Goal: Task Accomplishment & Management: Manage account settings

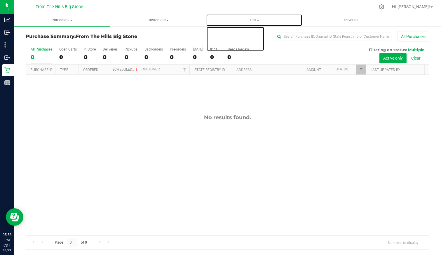
click at [246, 21] on span "Tills" at bounding box center [253, 20] width 95 height 5
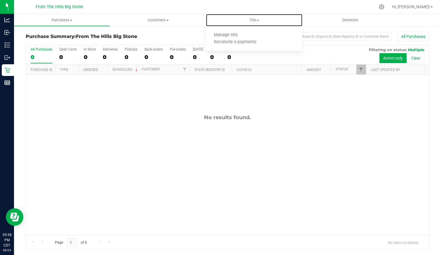
click at [241, 35] on span "Manage tills" at bounding box center [225, 35] width 39 height 5
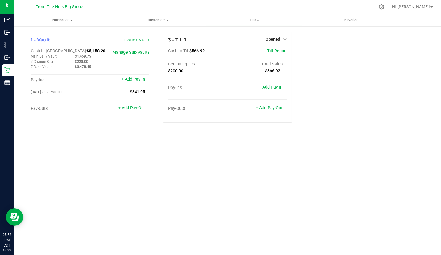
click at [350, 54] on div "1 - Vault Count Vault Cash In Vault: $5,158.20 Main Daily Vault: $1,459.75 Z Ch…" at bounding box center [227, 80] width 412 height 96
click at [278, 40] on span "Opened" at bounding box center [273, 39] width 15 height 5
click at [277, 50] on link "Close Till" at bounding box center [274, 51] width 16 height 5
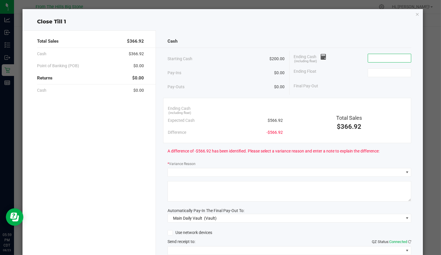
click at [372, 57] on input at bounding box center [389, 58] width 43 height 8
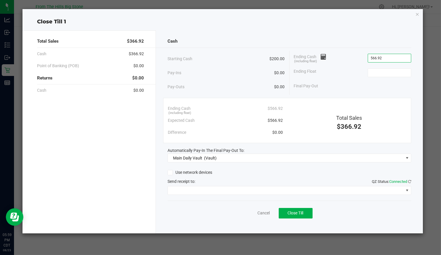
type input "$566.92"
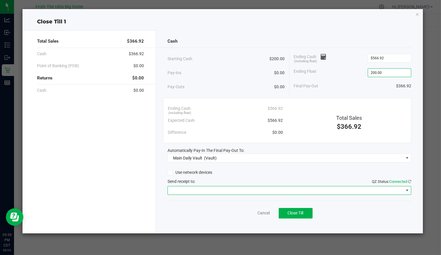
type input "$200.00"
click at [236, 187] on span at bounding box center [286, 190] width 236 height 8
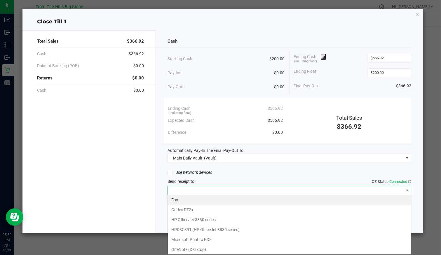
scroll to position [28, 0]
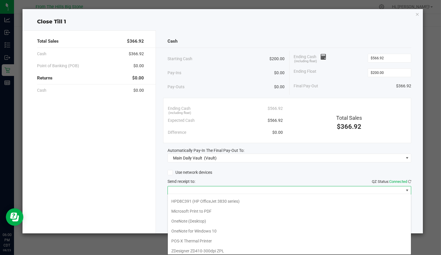
click at [220, 236] on Printer "POS-X Thermal Printer" at bounding box center [289, 241] width 243 height 10
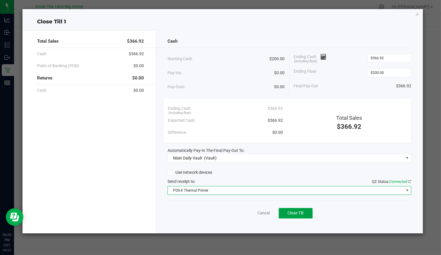
click at [303, 213] on span "Close Till" at bounding box center [296, 212] width 16 height 5
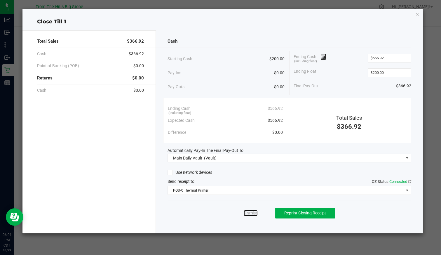
click at [247, 212] on link "Dismiss" at bounding box center [251, 213] width 14 height 6
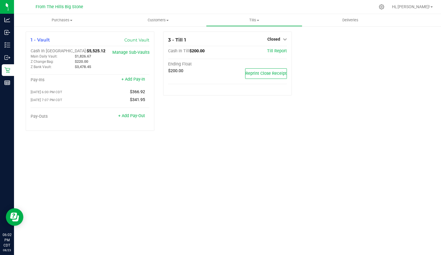
drag, startPoint x: 72, startPoint y: 56, endPoint x: 97, endPoint y: 56, distance: 25.1
click at [97, 56] on div "$1,826.67" at bounding box center [92, 56] width 44 height 5
click at [127, 118] on link "+ Add Pay-Out" at bounding box center [131, 115] width 27 height 5
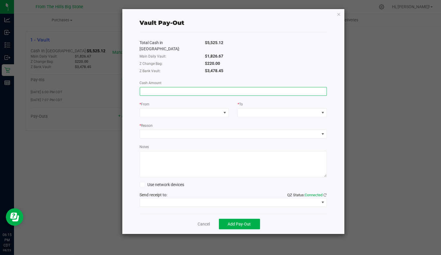
click at [192, 88] on input at bounding box center [233, 91] width 187 height 8
type input "$1,826.00"
click at [185, 109] on span at bounding box center [180, 113] width 81 height 8
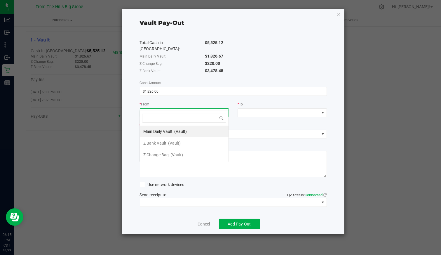
scroll to position [8, 89]
click at [181, 133] on span "(Vault)" at bounding box center [180, 131] width 13 height 5
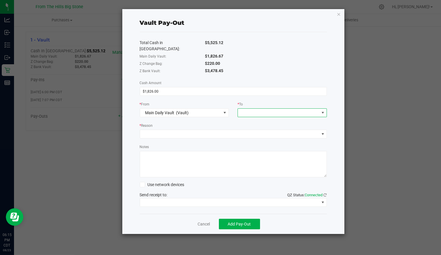
click at [255, 109] on span at bounding box center [278, 113] width 81 height 8
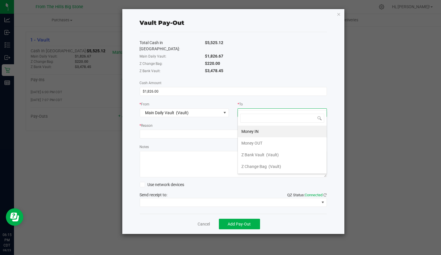
click at [253, 155] on span "Z Bank Vault" at bounding box center [252, 154] width 23 height 5
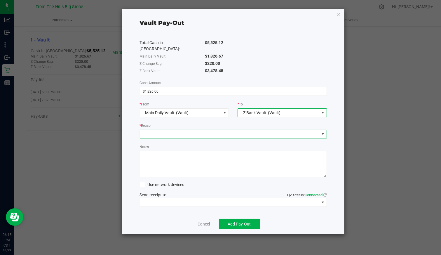
click at [157, 130] on span at bounding box center [229, 134] width 179 height 8
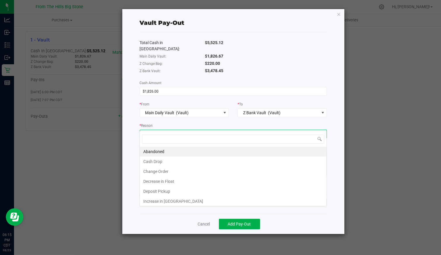
scroll to position [8, 187]
click at [164, 160] on li "Cash Drop" at bounding box center [233, 161] width 187 height 10
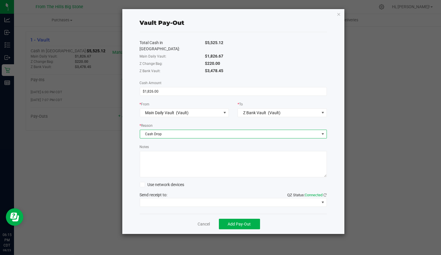
drag, startPoint x: 160, startPoint y: 151, endPoint x: 163, endPoint y: 148, distance: 4.6
click at [160, 151] on textarea "Notes" at bounding box center [233, 164] width 187 height 26
type textarea "d"
type textarea "Wekluy e"
drag, startPoint x: 145, startPoint y: 144, endPoint x: 95, endPoint y: 149, distance: 49.6
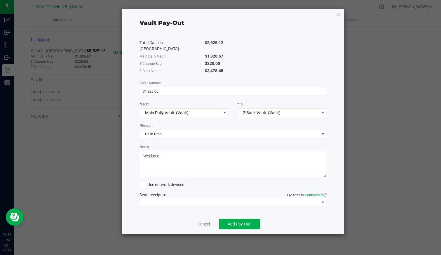
click at [95, 149] on ngb-modal-window "Vault Pay-Out Total Cash in Vault: $5,525.12 Main Daily Vault: $1,826.67 Z Chan…" at bounding box center [222, 127] width 445 height 255
type textarea "weekly drop"
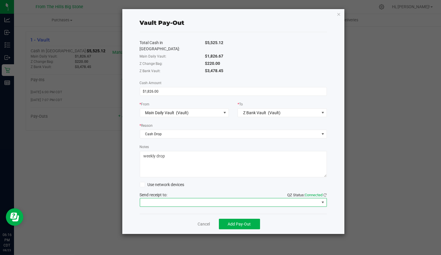
click at [215, 198] on span at bounding box center [229, 202] width 179 height 8
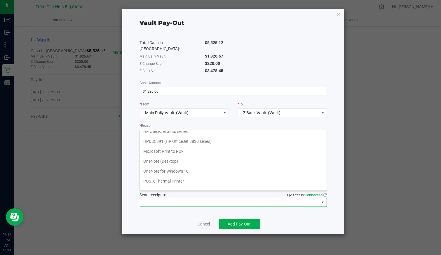
scroll to position [28, 0]
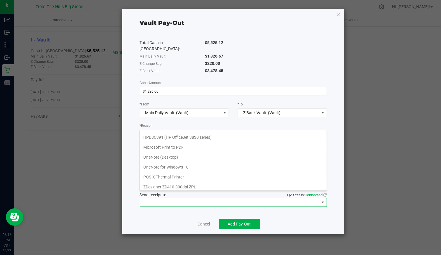
click at [208, 175] on Printer "POS-X Thermal Printer" at bounding box center [233, 177] width 187 height 10
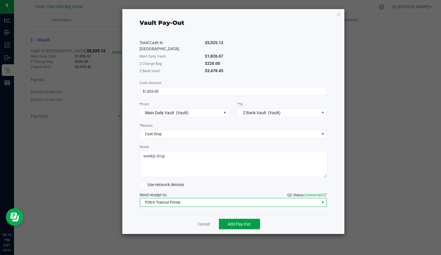
click at [238, 219] on button "Add Pay-Out" at bounding box center [239, 224] width 41 height 11
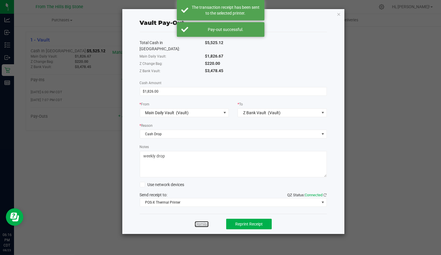
click at [203, 221] on link "Dismiss" at bounding box center [202, 224] width 14 height 6
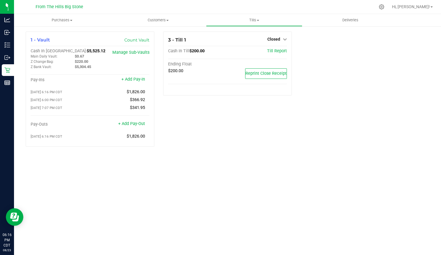
click at [230, 127] on div "3 - Till 1 Closed Open Till Cash In Till $200.00 Till Report Ending Float $200.…" at bounding box center [227, 92] width 137 height 120
